Goal: Check status: Check status

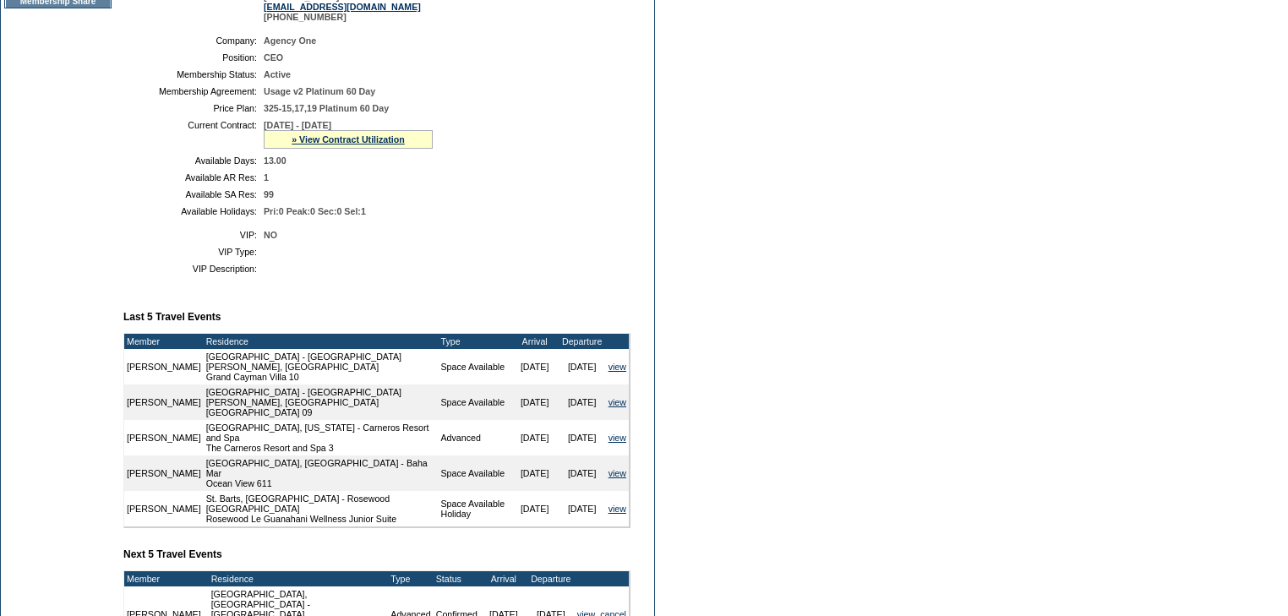
scroll to position [203, 0]
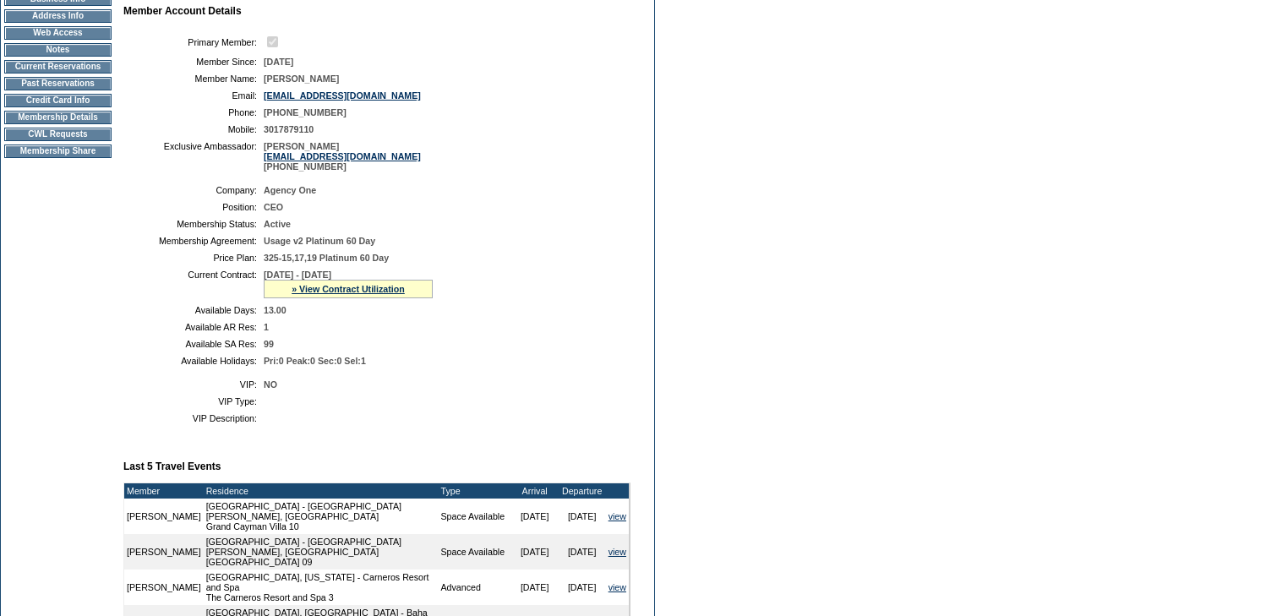
click at [72, 124] on td "Membership Details" at bounding box center [57, 118] width 107 height 14
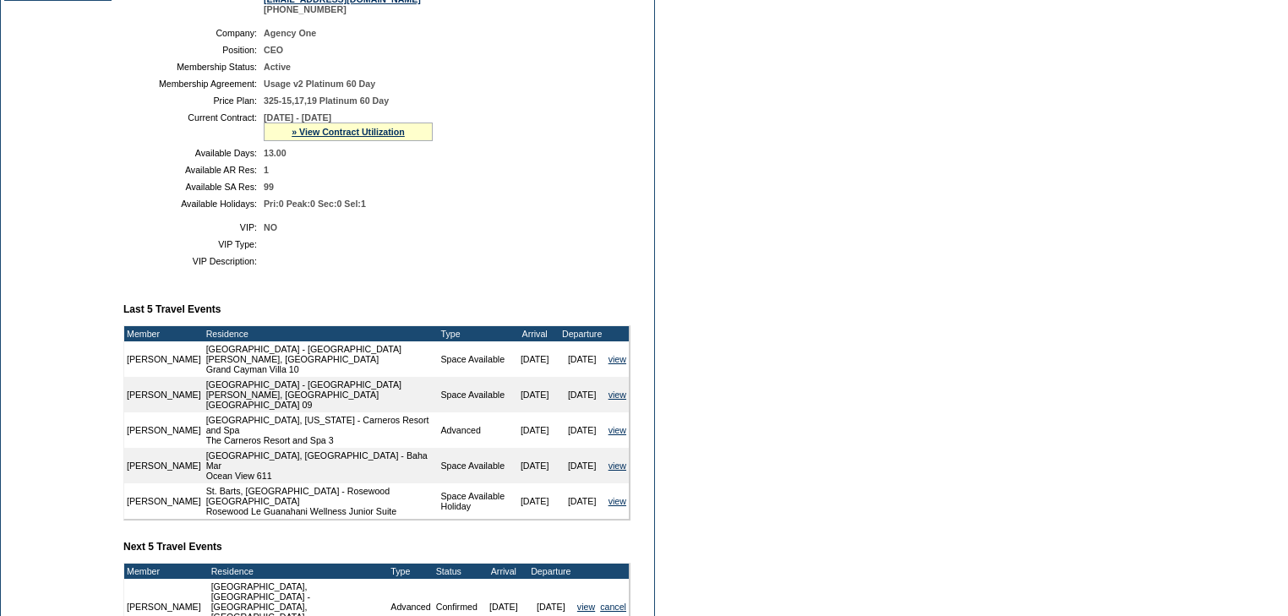
scroll to position [336, 0]
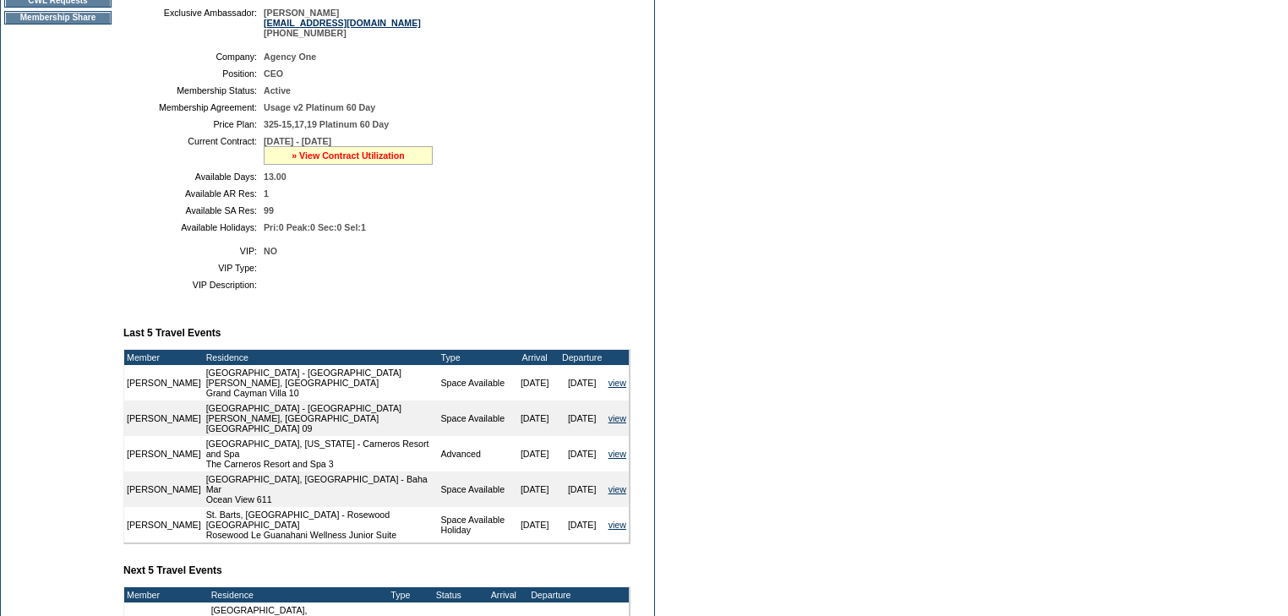
click at [369, 161] on link "» View Contract Utilization" at bounding box center [348, 155] width 113 height 10
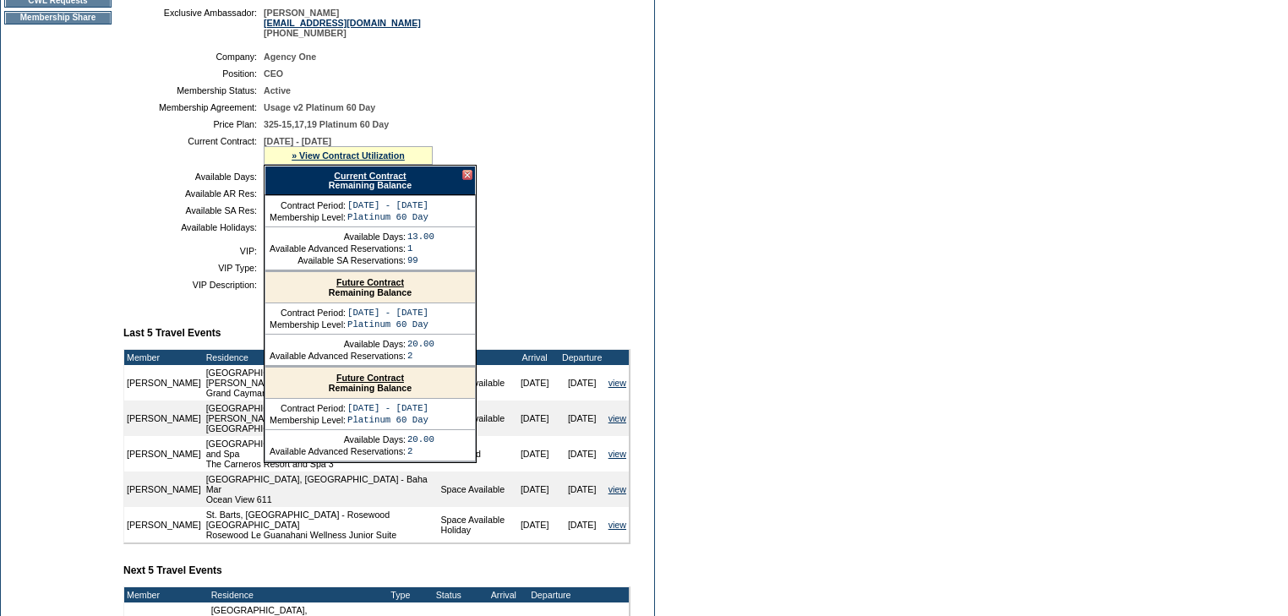
click at [385, 181] on link "Current Contract" at bounding box center [370, 176] width 72 height 10
click at [382, 181] on link "Current Contract" at bounding box center [370, 176] width 72 height 10
click at [369, 287] on link "Future Contract" at bounding box center [370, 282] width 68 height 10
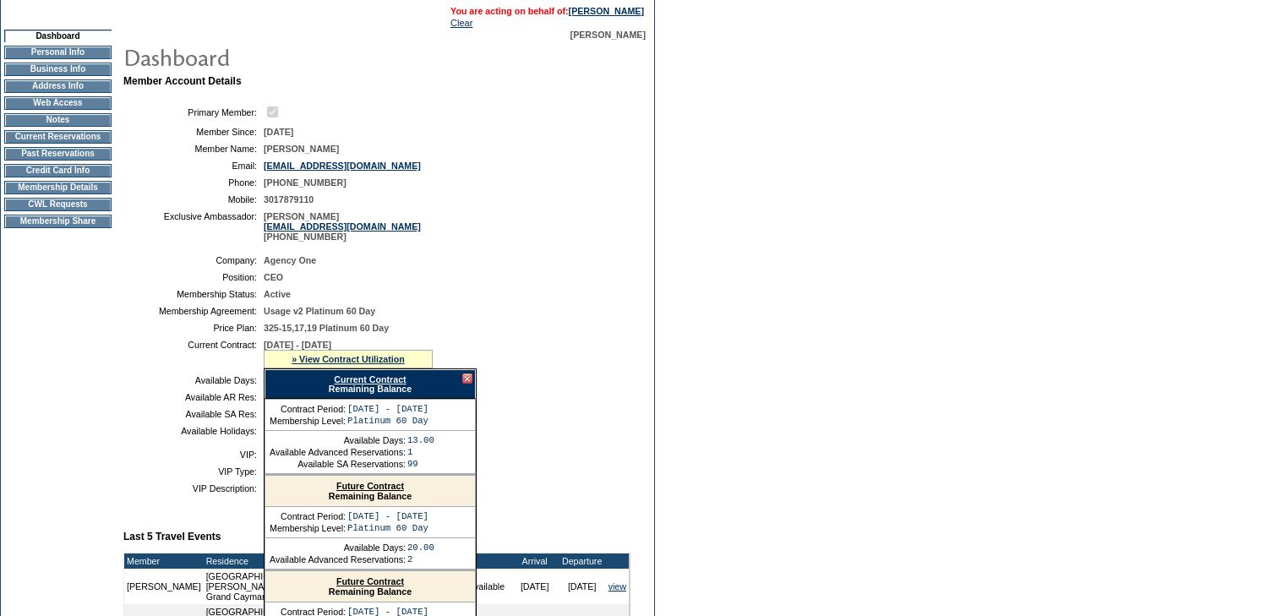
scroll to position [0, 0]
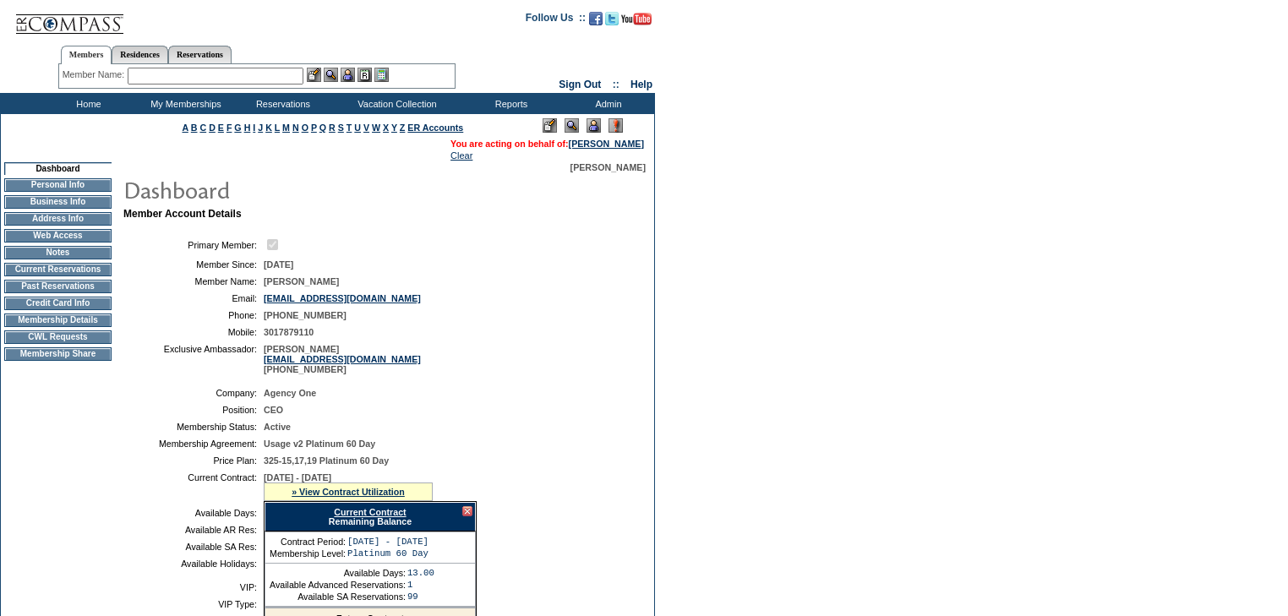
click at [86, 327] on td "Membership Details" at bounding box center [57, 321] width 107 height 14
